Goal: Task Accomplishment & Management: Manage account settings

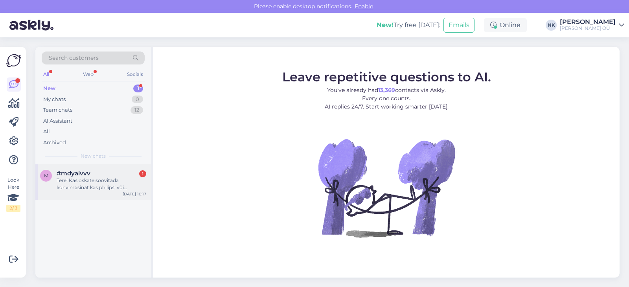
click at [109, 191] on div "m #mdyalvvv 1 Tere! Kas oskate soovitada kohvimasinat kas philipsi või Delonghi…" at bounding box center [93, 181] width 116 height 35
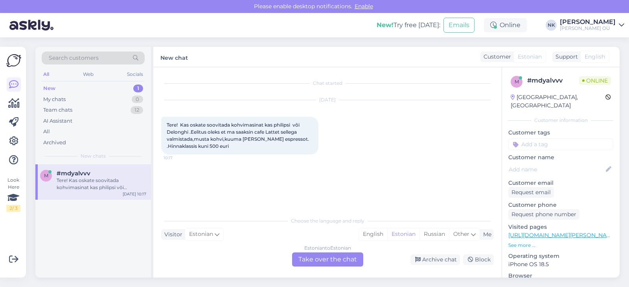
click at [314, 261] on div "Estonian to Estonian Take over the chat" at bounding box center [327, 259] width 71 height 14
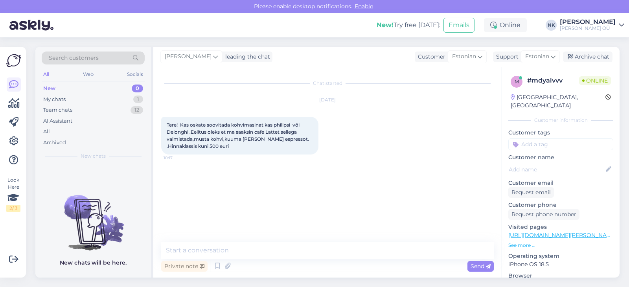
click at [551, 231] on link "[URL][DOMAIN_NAME][PERSON_NAME]" at bounding box center [562, 234] width 108 height 7
click at [207, 254] on textarea at bounding box center [327, 250] width 332 height 17
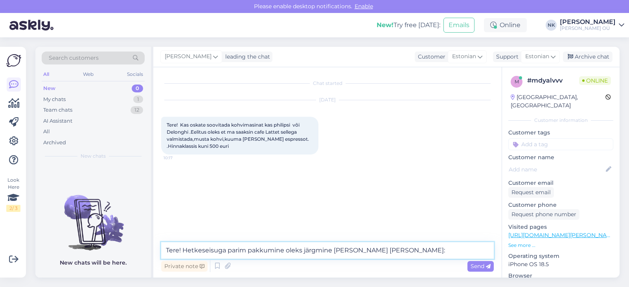
paste textarea "[URL][DOMAIN_NAME][PERSON_NAME]"
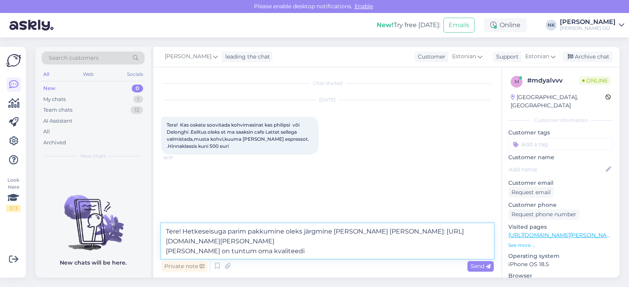
click at [299, 253] on textarea "Tere! Hetkeseisuga parim pakkumine oleks järgmine [PERSON_NAME] [PERSON_NAME]: …" at bounding box center [327, 240] width 332 height 35
drag, startPoint x: 384, startPoint y: 253, endPoint x: 327, endPoint y: 250, distance: 56.7
click at [327, 250] on textarea "Tere! Hetkeseisuga parim pakkumine oleks järgmine [PERSON_NAME] [PERSON_NAME]: …" at bounding box center [327, 240] width 332 height 35
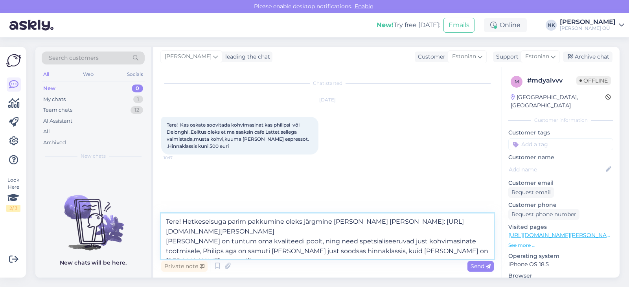
drag, startPoint x: 456, startPoint y: 247, endPoint x: 164, endPoint y: 253, distance: 292.4
click at [164, 253] on textarea "Tere! Hetkeseisuga parim pakkumine oleks järgmine [PERSON_NAME] [PERSON_NAME]: …" at bounding box center [327, 235] width 332 height 45
click at [334, 249] on textarea "Tere! Hetkeseisuga parim pakkumine oleks järgmine [PERSON_NAME] [PERSON_NAME]: …" at bounding box center [327, 235] width 332 height 45
drag, startPoint x: 407, startPoint y: 253, endPoint x: 386, endPoint y: 249, distance: 21.1
click at [386, 249] on textarea "Tere! Hetkeseisuga parim pakkumine oleks järgmine [PERSON_NAME] [PERSON_NAME]: …" at bounding box center [327, 235] width 332 height 45
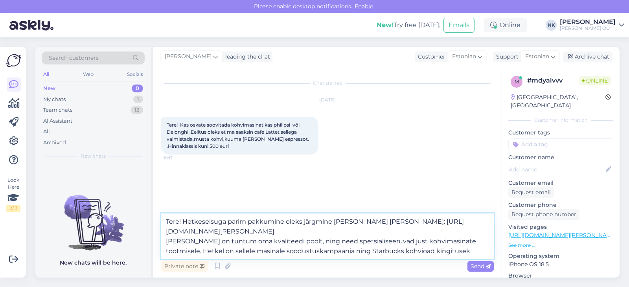
type textarea "Tere! Hetkeseisuga parim pakkumine oleks järgmine [PERSON_NAME] [PERSON_NAME]: …"
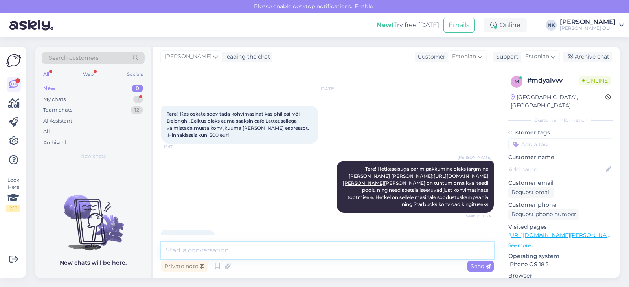
scroll to position [45, 0]
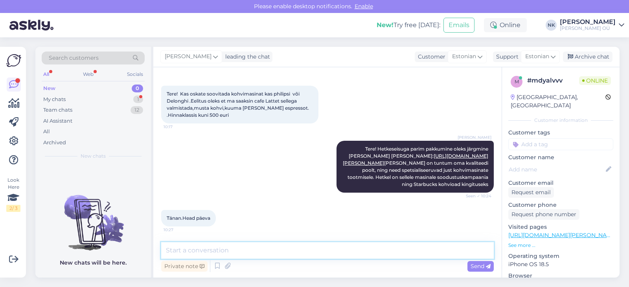
click at [223, 245] on textarea at bounding box center [327, 250] width 332 height 17
click at [117, 95] on div "My chats 1" at bounding box center [93, 99] width 103 height 11
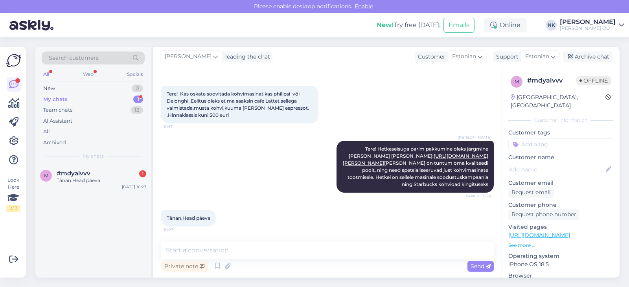
click at [119, 198] on div "m #mdyalvvv 1 Tänan.Head päeva [DATE] 10:27" at bounding box center [93, 220] width 116 height 113
click at [116, 181] on div "Tänan.Head päeva" at bounding box center [102, 180] width 90 height 7
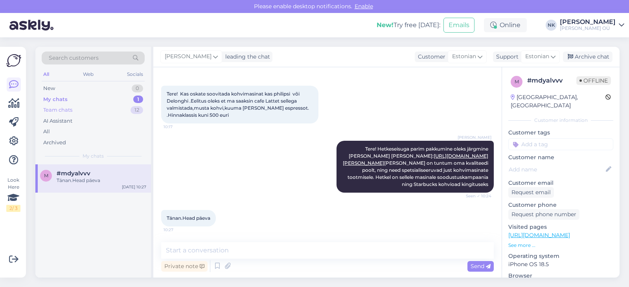
click at [104, 114] on div "Team chats 12" at bounding box center [93, 110] width 103 height 11
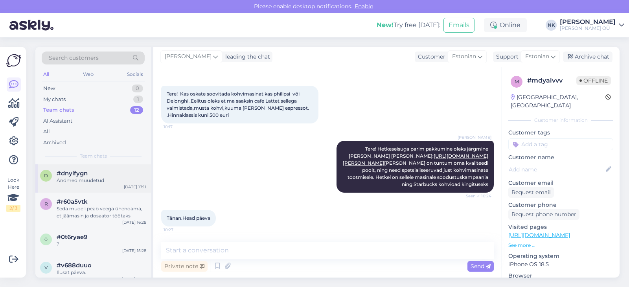
click at [94, 171] on div "#dnylfygn" at bounding box center [102, 173] width 90 height 7
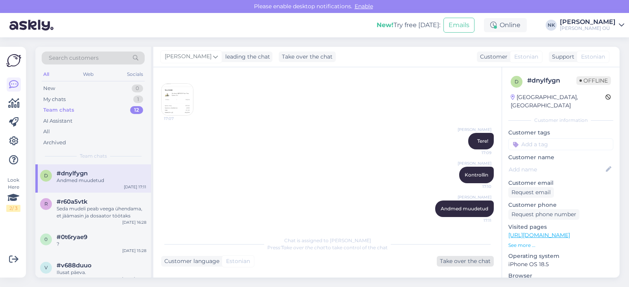
click at [469, 261] on div "Take over the chat" at bounding box center [465, 261] width 57 height 11
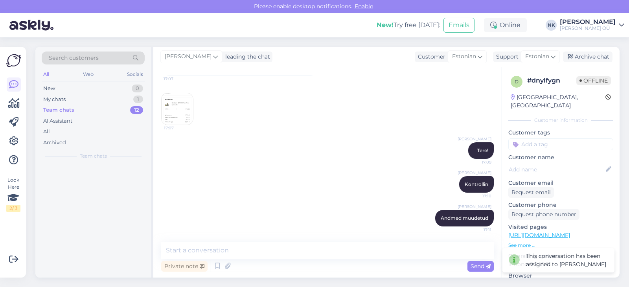
scroll to position [64, 0]
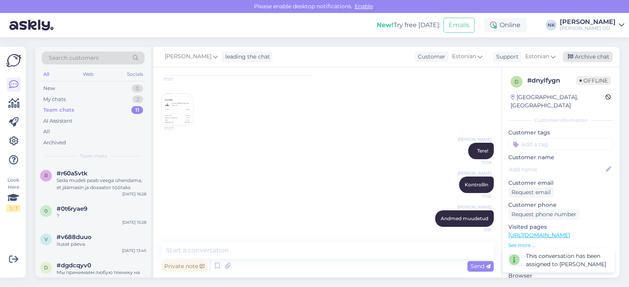
click at [581, 59] on div "Archive chat" at bounding box center [588, 56] width 50 height 11
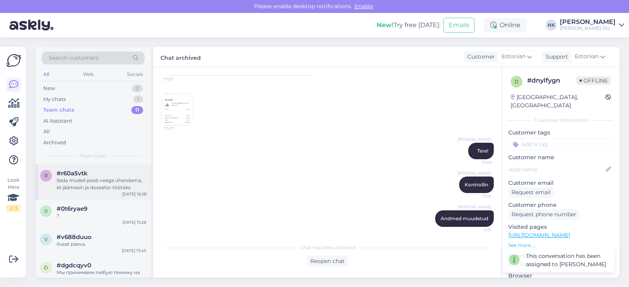
click at [112, 196] on div "r #r60a5vtk Seda mudeli peab veega ühendama, et jäämasin ja dosaator töötaks [D…" at bounding box center [93, 181] width 116 height 35
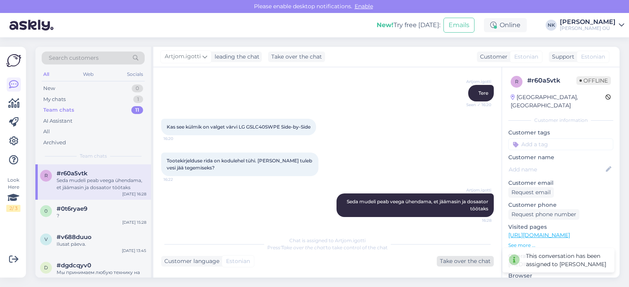
click at [464, 263] on div "Take over the chat" at bounding box center [465, 261] width 57 height 11
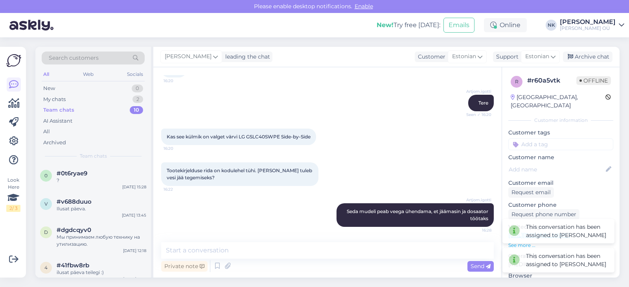
click at [593, 62] on div "[PERSON_NAME] leading the chat Customer Estonian Support Estonian Archive chat" at bounding box center [386, 57] width 466 height 20
click at [594, 61] on div "Archive chat" at bounding box center [588, 56] width 50 height 11
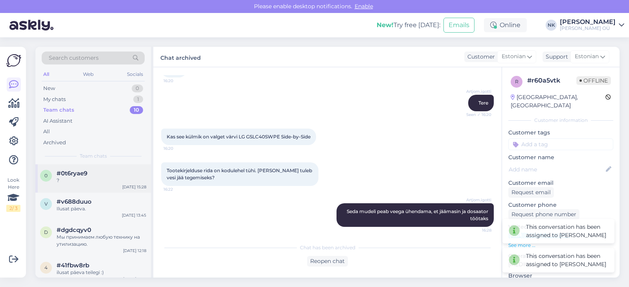
click at [104, 164] on div "0 #0t6ryae9 ? [DATE] 15:28" at bounding box center [93, 178] width 116 height 28
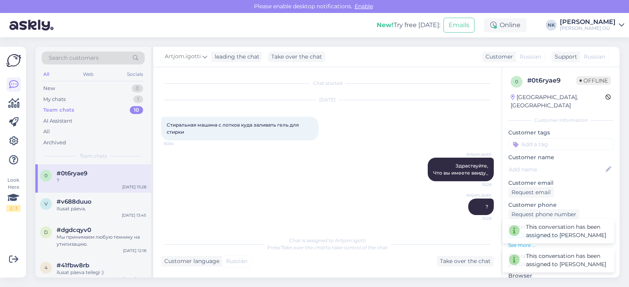
scroll to position [0, 0]
click at [497, 258] on div "Chat started [DATE] Стиральная машина с лотков куда заливать гель для стирки 15…" at bounding box center [327, 172] width 348 height 210
click at [483, 260] on div "Take over the chat" at bounding box center [465, 261] width 57 height 11
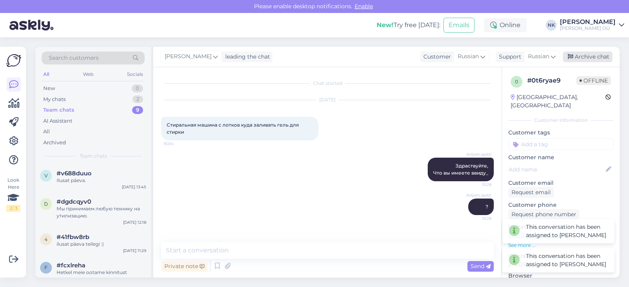
click at [581, 64] on div "[PERSON_NAME] leading the chat Customer Russian Support Russian Archive chat" at bounding box center [386, 57] width 466 height 20
click at [583, 60] on div "Archive chat" at bounding box center [588, 56] width 50 height 11
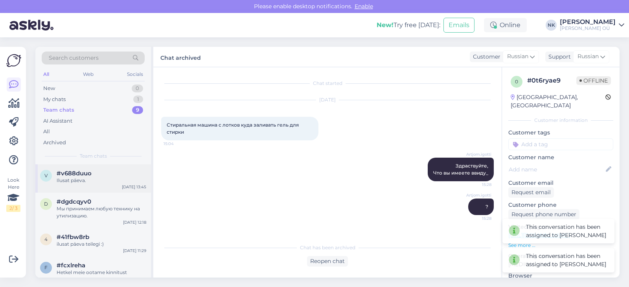
click at [99, 174] on div "#v688duuo" at bounding box center [102, 173] width 90 height 7
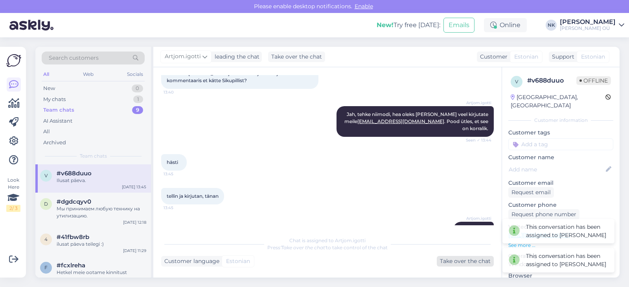
click at [481, 262] on div "Take over the chat" at bounding box center [465, 261] width 57 height 11
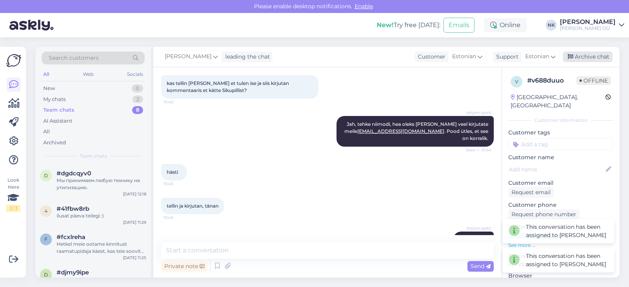
click at [580, 55] on div "Archive chat" at bounding box center [588, 56] width 50 height 11
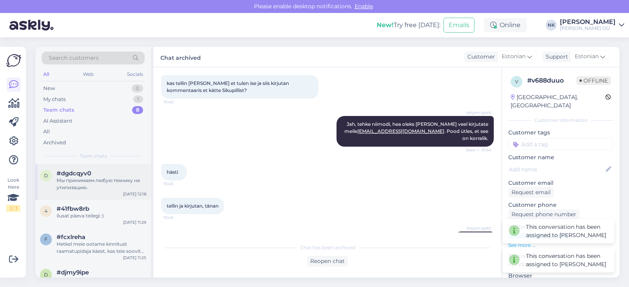
click at [111, 180] on div "Мы принимаем любую технику на утилизацию." at bounding box center [102, 184] width 90 height 14
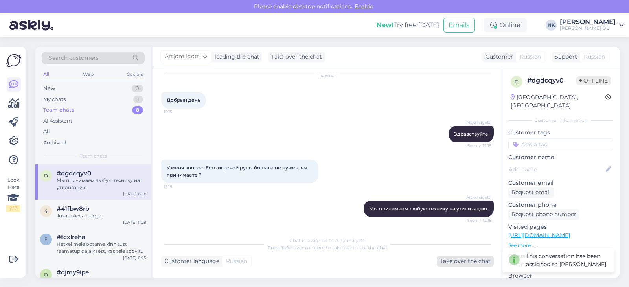
click at [475, 262] on div "Take over the chat" at bounding box center [465, 261] width 57 height 11
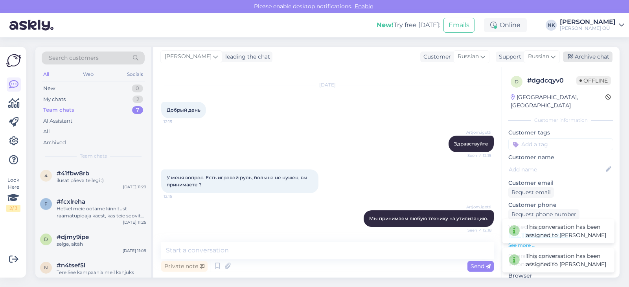
click at [572, 56] on icon at bounding box center [570, 57] width 6 height 6
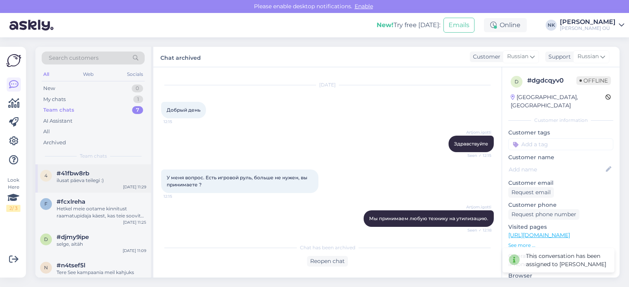
click at [116, 187] on div "4 #41fbw8rb ilusat päeva teilegi :) [DATE] 11:29" at bounding box center [93, 178] width 116 height 28
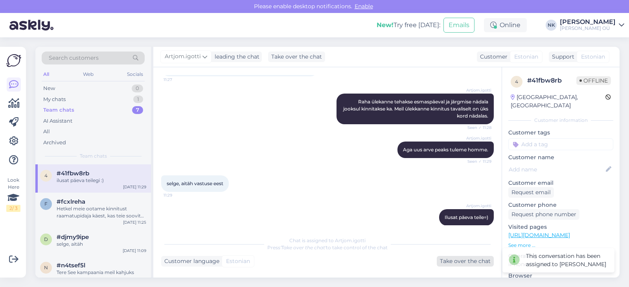
click at [459, 259] on div "Take over the chat" at bounding box center [465, 261] width 57 height 11
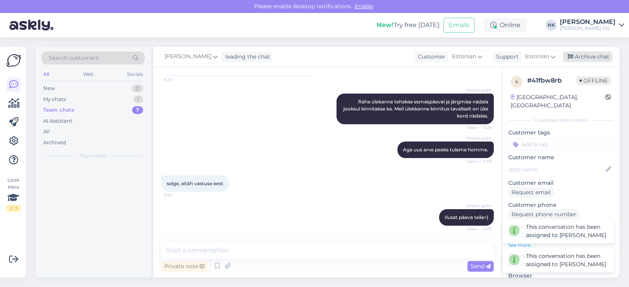
scroll to position [1931, 0]
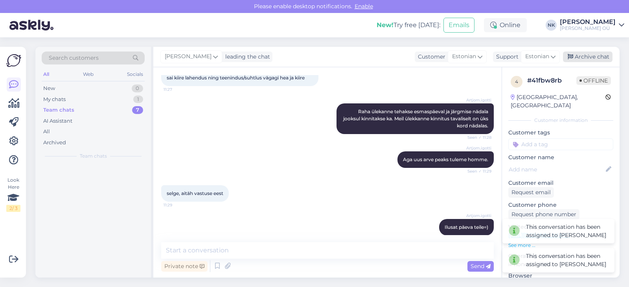
click at [590, 60] on div "Archive chat" at bounding box center [588, 56] width 50 height 11
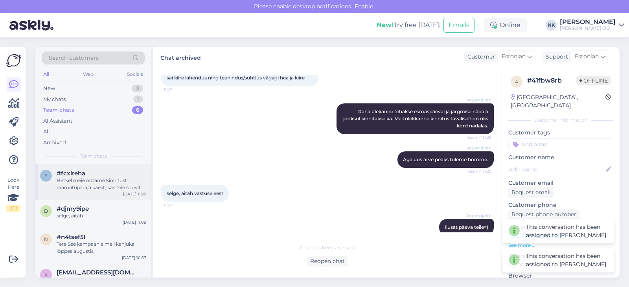
click at [122, 173] on div "#fcxlreha" at bounding box center [102, 173] width 90 height 7
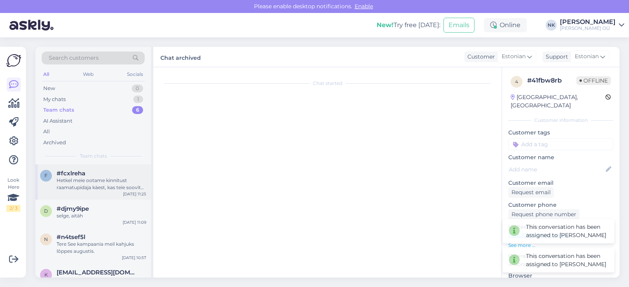
scroll to position [0, 0]
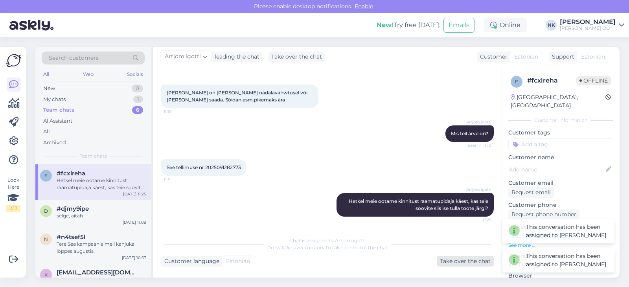
click at [477, 256] on div "Take over the chat" at bounding box center [465, 261] width 57 height 11
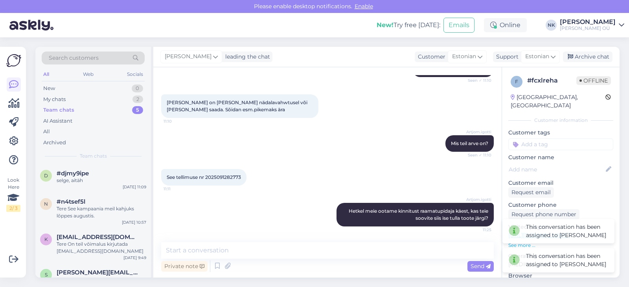
click at [594, 62] on div "[PERSON_NAME] leading the chat Customer Estonian Support Estonian Archive chat" at bounding box center [386, 57] width 466 height 20
click at [575, 55] on div "Archive chat" at bounding box center [588, 56] width 50 height 11
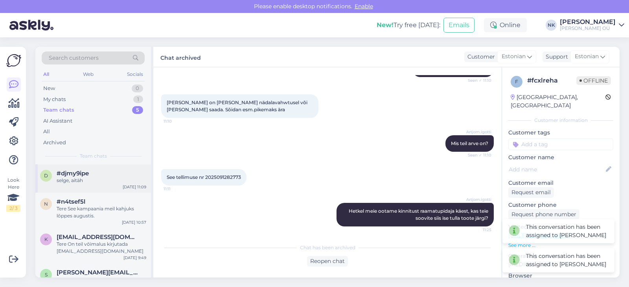
click at [91, 182] on div "selge, aitäh" at bounding box center [102, 180] width 90 height 7
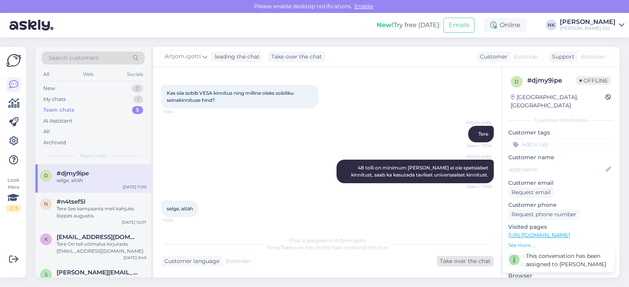
click at [467, 262] on div "Take over the chat" at bounding box center [465, 261] width 57 height 11
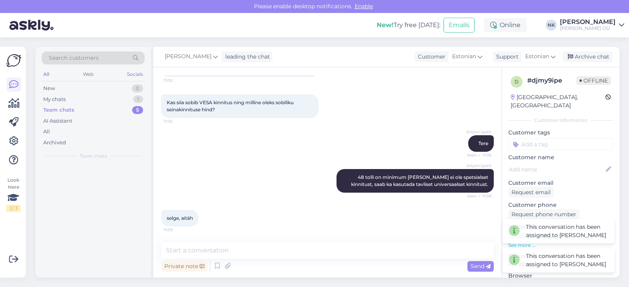
scroll to position [63, 0]
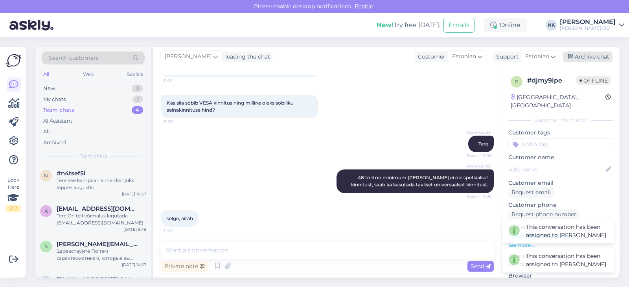
click at [587, 59] on div "Archive chat" at bounding box center [588, 56] width 50 height 11
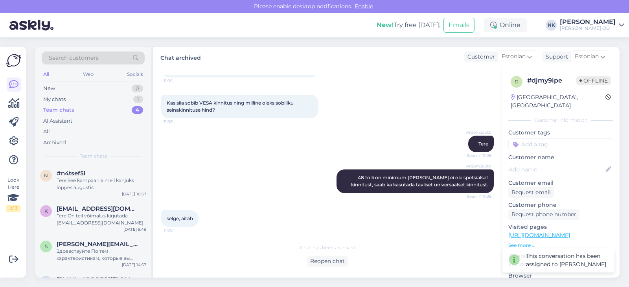
click at [111, 184] on div "Tere See kampaania meil kahjuks lõppes augustis." at bounding box center [102, 184] width 90 height 14
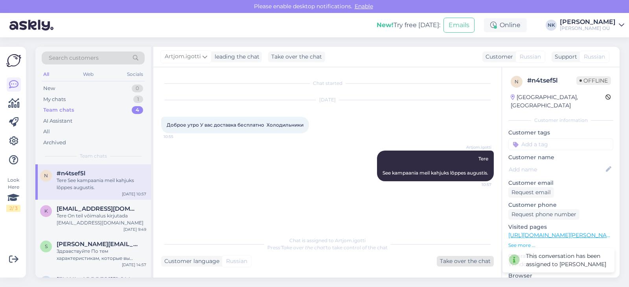
click at [442, 264] on div "Take over the chat" at bounding box center [465, 261] width 57 height 11
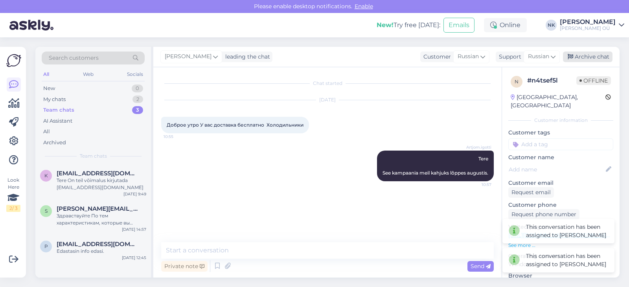
click at [580, 56] on div "Archive chat" at bounding box center [588, 56] width 50 height 11
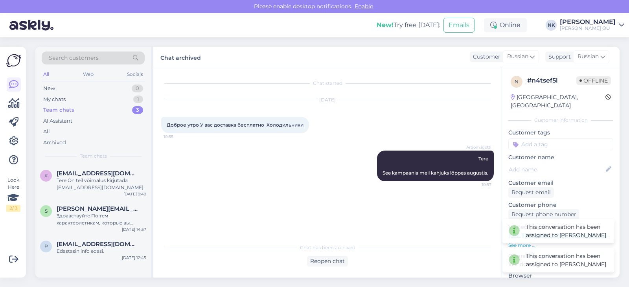
drag, startPoint x: 86, startPoint y: 179, endPoint x: 156, endPoint y: 196, distance: 72.8
click at [86, 179] on div "Tere On teil võimalus kirjutada [EMAIL_ADDRESS][DOMAIN_NAME]" at bounding box center [102, 184] width 90 height 14
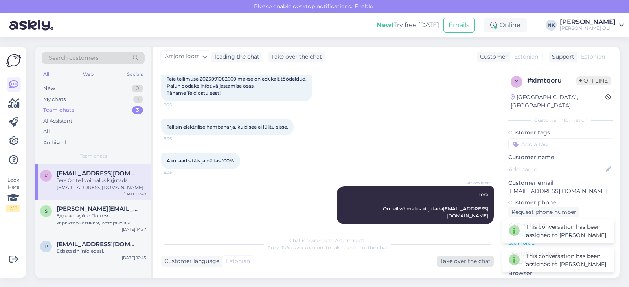
click at [462, 261] on div "Take over the chat" at bounding box center [465, 261] width 57 height 11
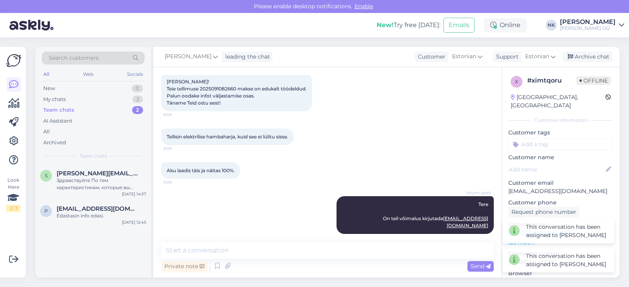
click at [584, 62] on div "[PERSON_NAME] leading the chat Customer Estonian Support Estonian Archive chat" at bounding box center [386, 57] width 466 height 20
click at [586, 57] on div "Archive chat" at bounding box center [588, 56] width 50 height 11
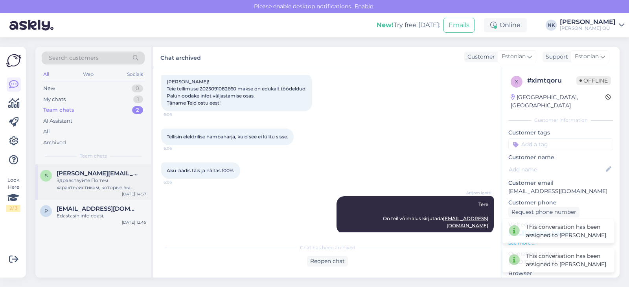
click at [101, 175] on span "[PERSON_NAME][EMAIL_ADDRESS][PERSON_NAME][DOMAIN_NAME]" at bounding box center [98, 173] width 82 height 7
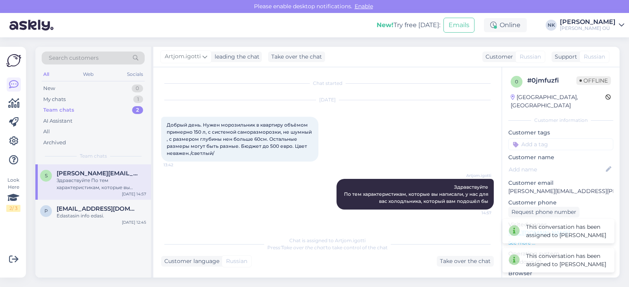
scroll to position [0, 0]
click at [479, 261] on div "Take over the chat" at bounding box center [465, 261] width 57 height 11
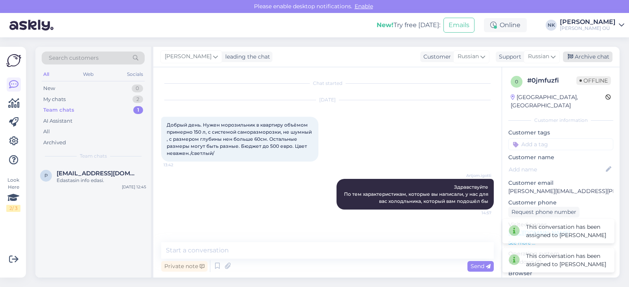
click at [583, 53] on div "Archive chat" at bounding box center [588, 56] width 50 height 11
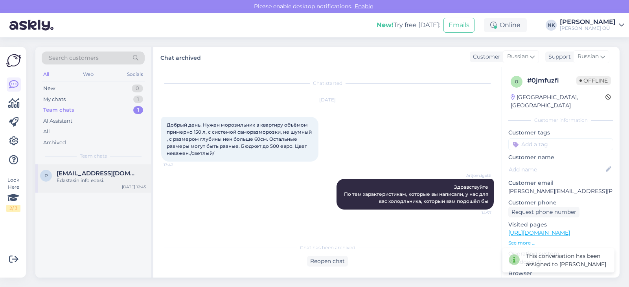
click at [67, 180] on div "Edastasin info edasi." at bounding box center [102, 180] width 90 height 7
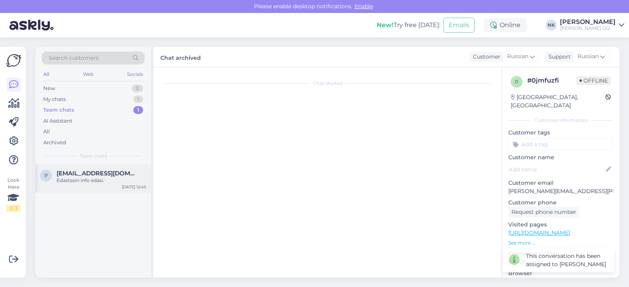
scroll to position [425, 0]
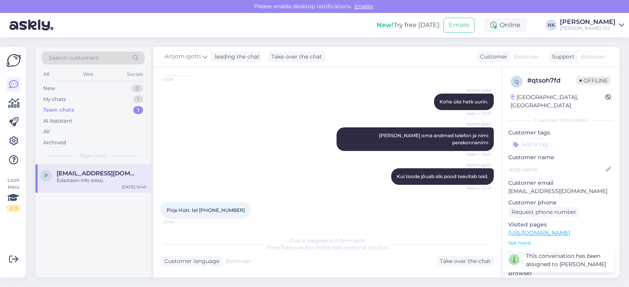
click at [449, 255] on div "Chat is assigned to Artjom.igotti Press 'Take over the chat' to take control of…" at bounding box center [327, 249] width 332 height 34
click at [461, 255] on div "Chat is assigned to Artjom.igotti Press 'Take over the chat' to take control of…" at bounding box center [327, 249] width 332 height 34
click at [462, 262] on div "Take over the chat" at bounding box center [465, 261] width 57 height 11
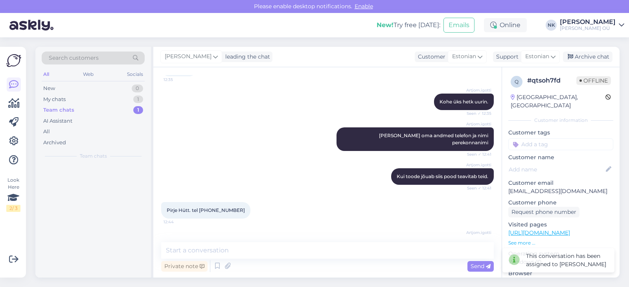
scroll to position [415, 0]
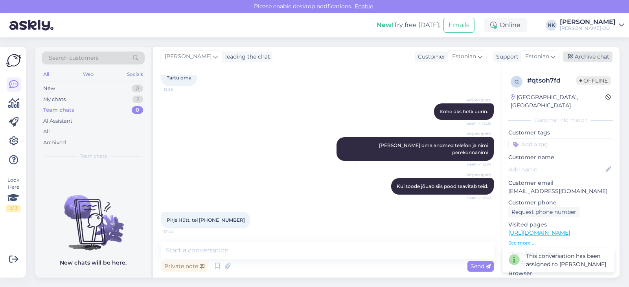
click at [597, 55] on div "Archive chat" at bounding box center [588, 56] width 50 height 11
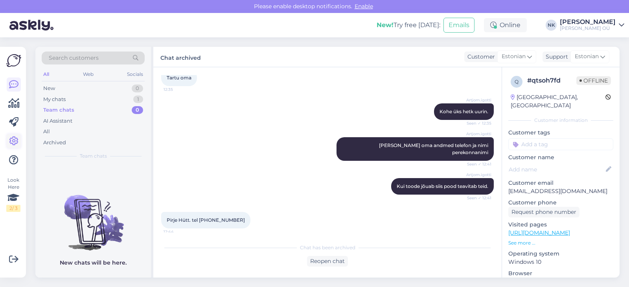
click at [18, 142] on icon at bounding box center [13, 140] width 9 height 9
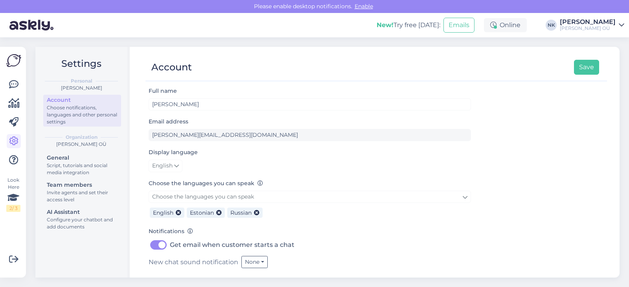
click at [213, 247] on label "Get email when customer starts a chat" at bounding box center [232, 245] width 125 height 13
click at [168, 247] on input "Get email when customer starts a chat" at bounding box center [159, 245] width 20 height 13
checkbox input "false"
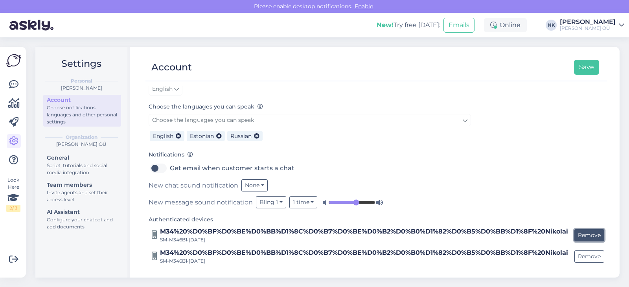
click at [584, 238] on button "Remove" at bounding box center [589, 235] width 30 height 12
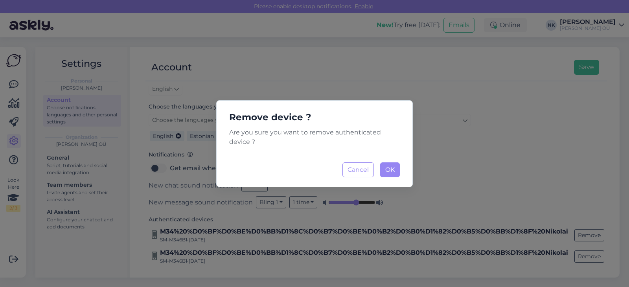
click at [391, 178] on div "Remove device ? Are you sure you want to remove authenticated device ? Cancel O…" at bounding box center [314, 143] width 196 height 87
click at [391, 177] on button "OK Loading..." at bounding box center [390, 169] width 20 height 15
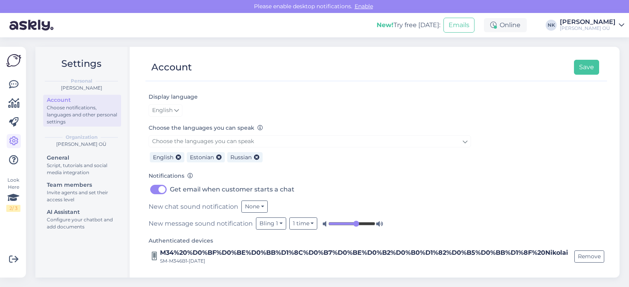
scroll to position [0, 0]
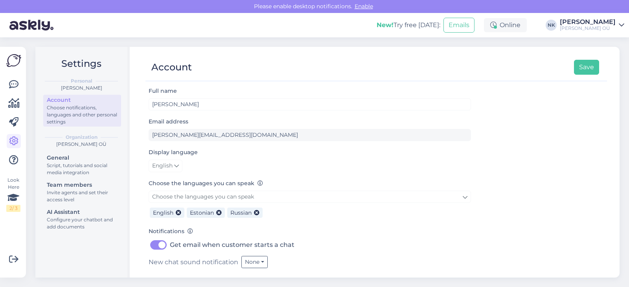
click at [58, 105] on div "Choose notifications, languages and other personal settings" at bounding box center [82, 114] width 71 height 21
click at [14, 140] on icon at bounding box center [13, 140] width 9 height 9
click at [11, 89] on icon at bounding box center [13, 84] width 9 height 9
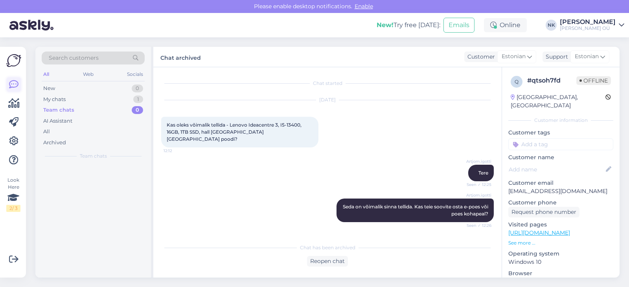
scroll to position [418, 0]
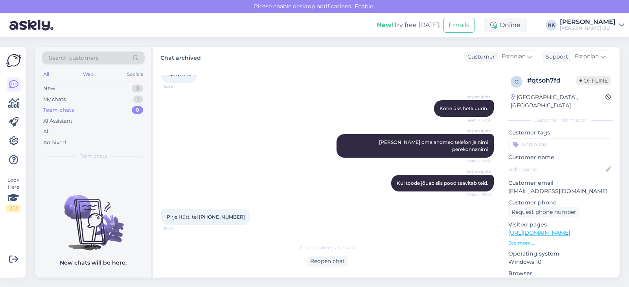
click at [100, 80] on div "All Web Socials" at bounding box center [93, 75] width 103 height 12
click at [96, 90] on div "New 0" at bounding box center [93, 88] width 103 height 11
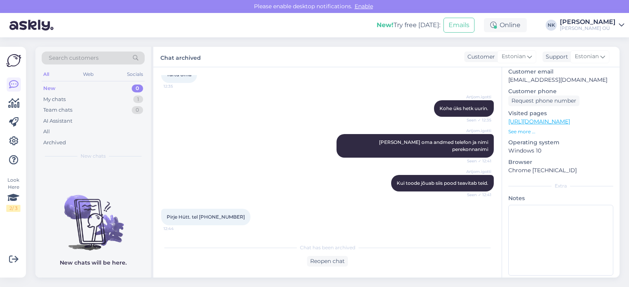
scroll to position [0, 0]
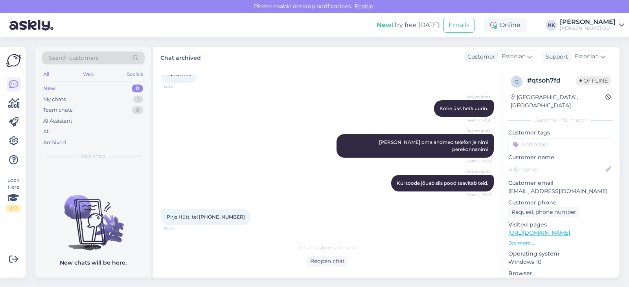
click at [595, 23] on div "[PERSON_NAME]" at bounding box center [588, 22] width 56 height 6
